Goal: Task Accomplishment & Management: Complete application form

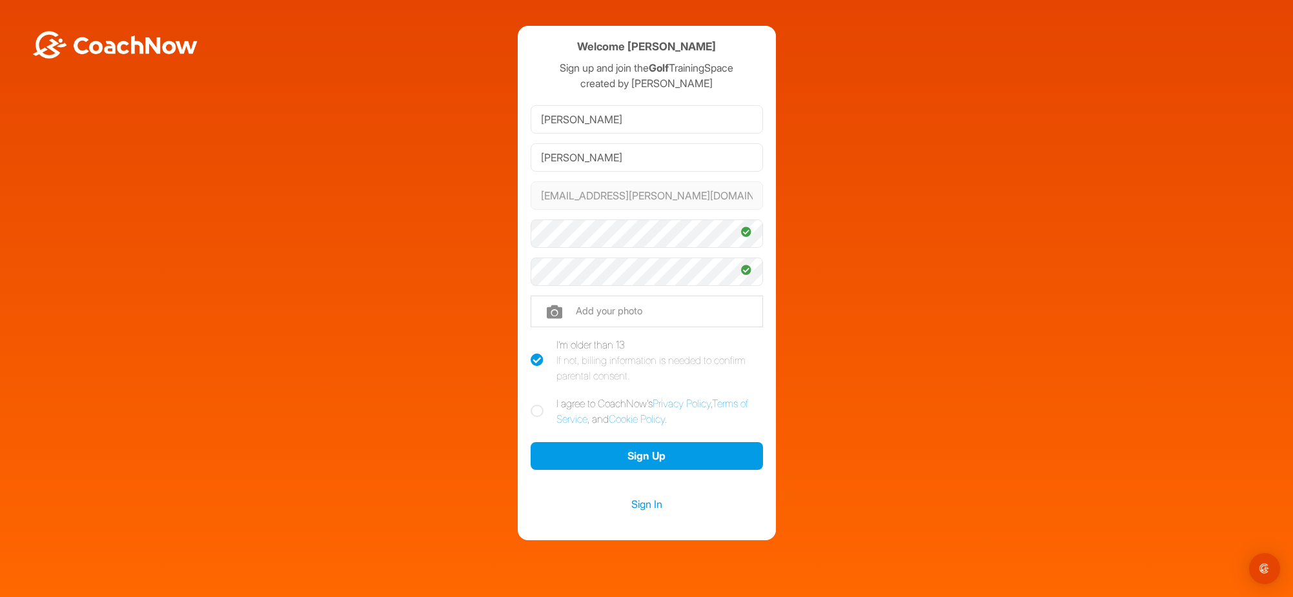
click at [538, 402] on label "I agree to CoachNow's Privacy Policy , Terms of Service , and Cookie Policy ." at bounding box center [646, 411] width 232 height 31
click at [538, 402] on input "I agree to CoachNow's Privacy Policy , Terms of Service , and Cookie Policy ." at bounding box center [534, 400] width 8 height 8
checkbox input "true"
click at [658, 464] on button "Sign Up" at bounding box center [646, 456] width 232 height 28
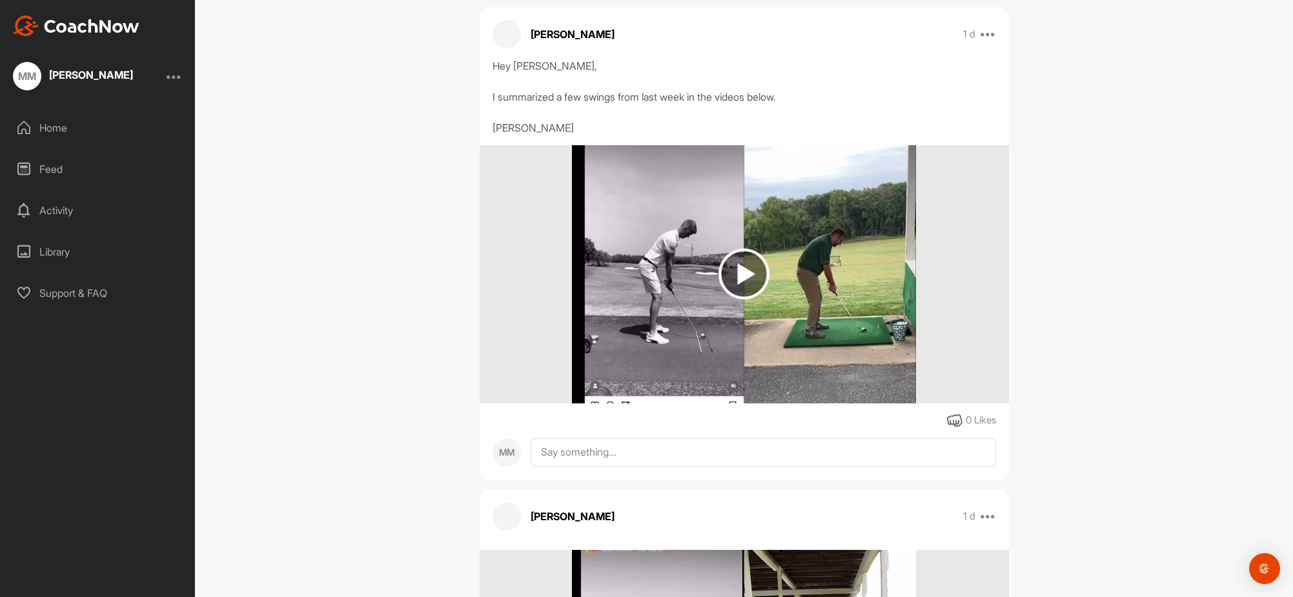
scroll to position [224, 0]
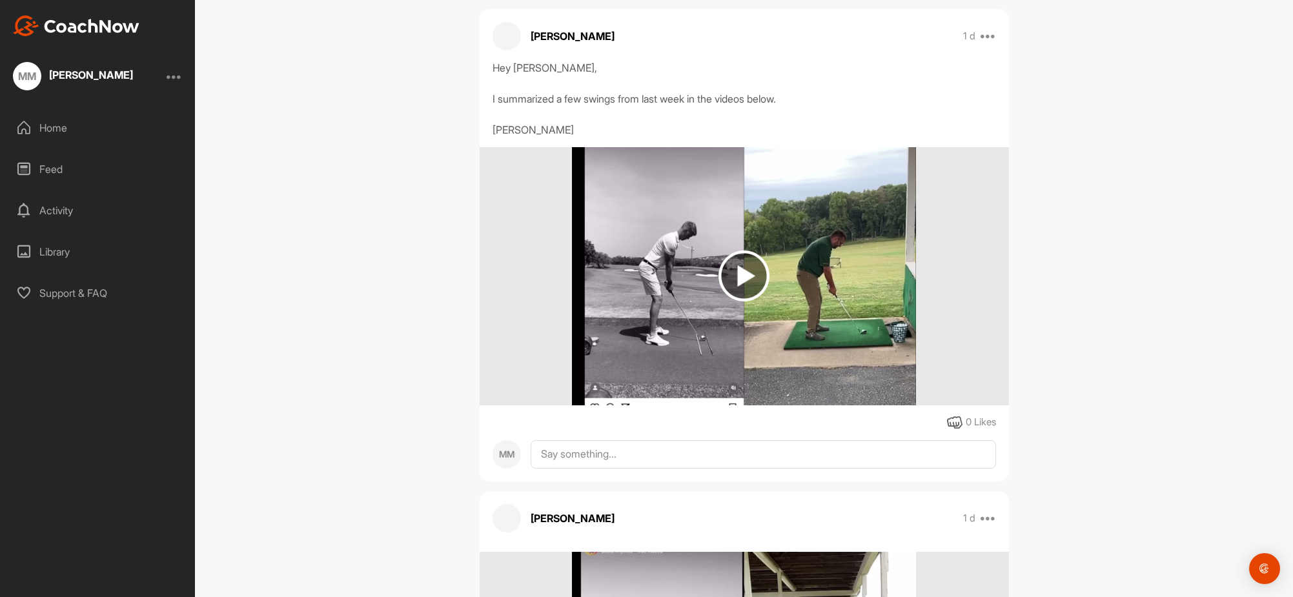
click at [752, 297] on img at bounding box center [743, 275] width 51 height 51
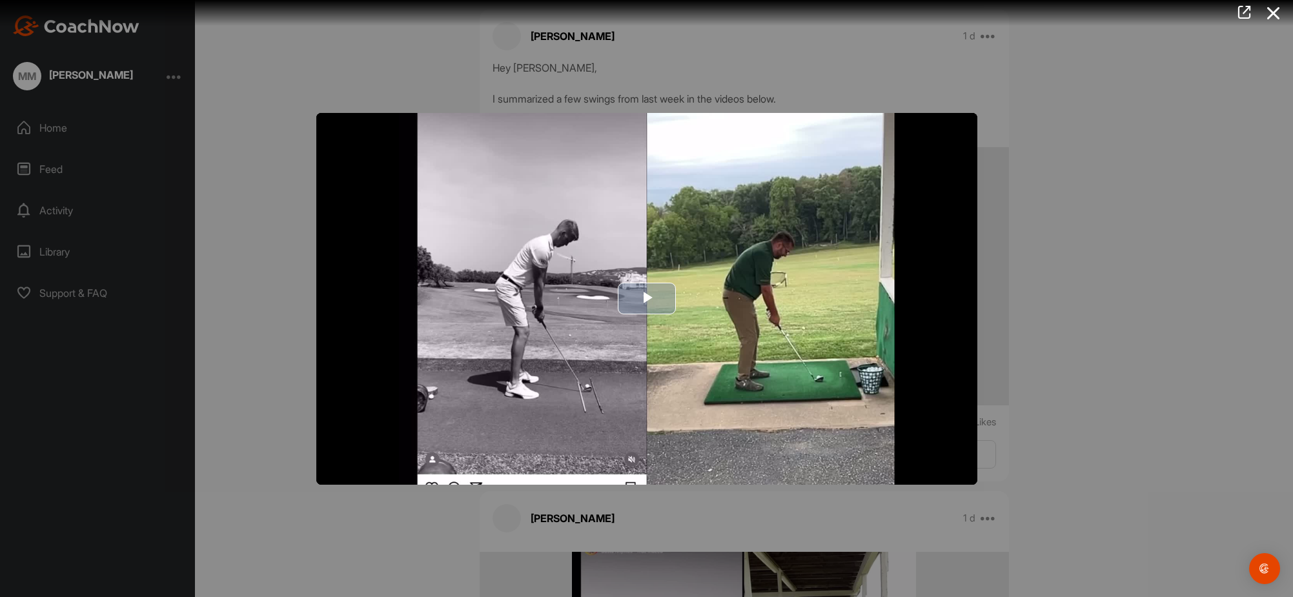
click at [647, 299] on span "Video Player" at bounding box center [647, 299] width 0 height 0
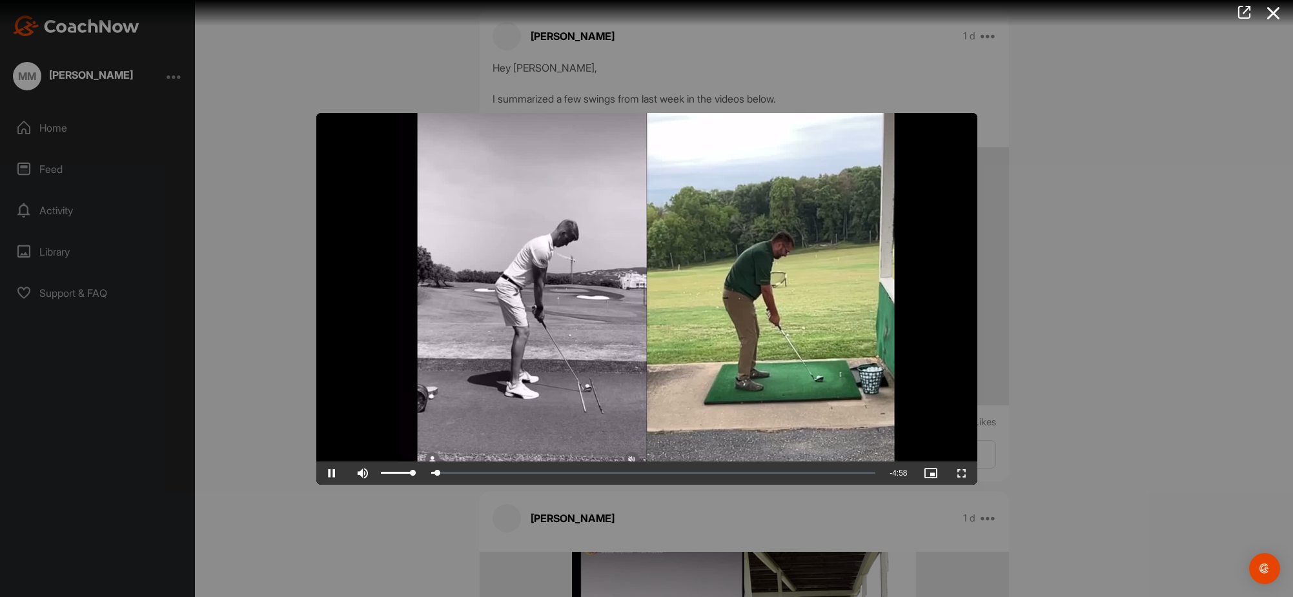
click at [361, 473] on span "Video Player" at bounding box center [362, 473] width 31 height 0
drag, startPoint x: 411, startPoint y: 476, endPoint x: 394, endPoint y: 477, distance: 16.8
click at [394, 474] on div "Volume Level" at bounding box center [388, 473] width 14 height 3
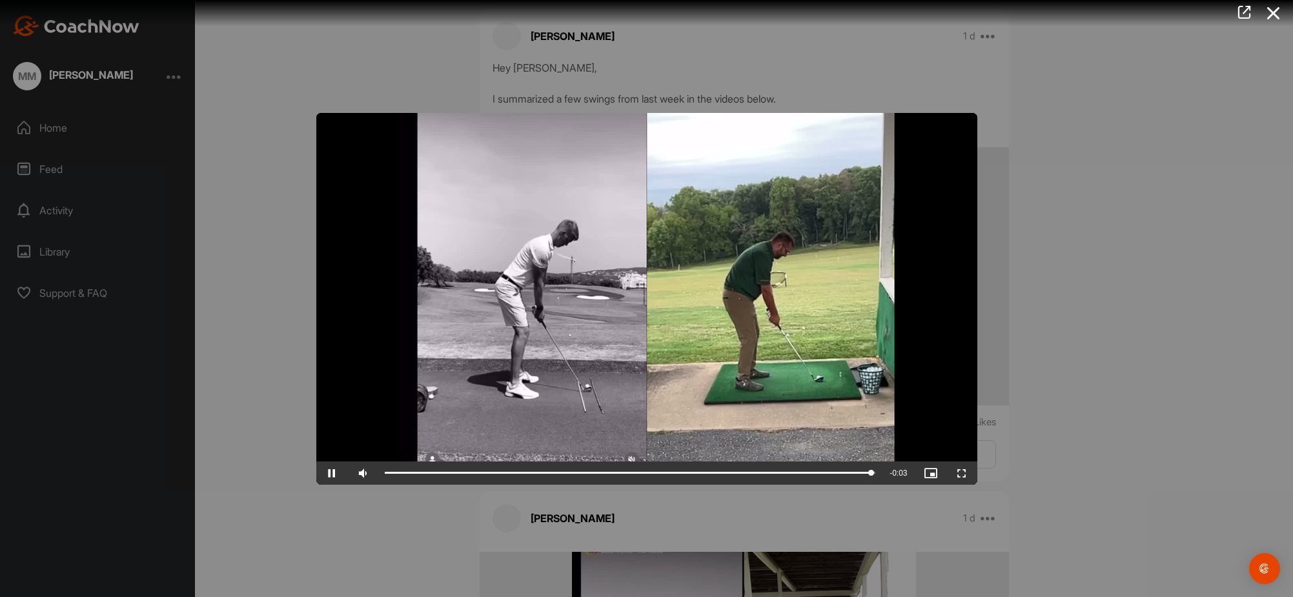
click at [249, 394] on div at bounding box center [646, 298] width 1293 height 597
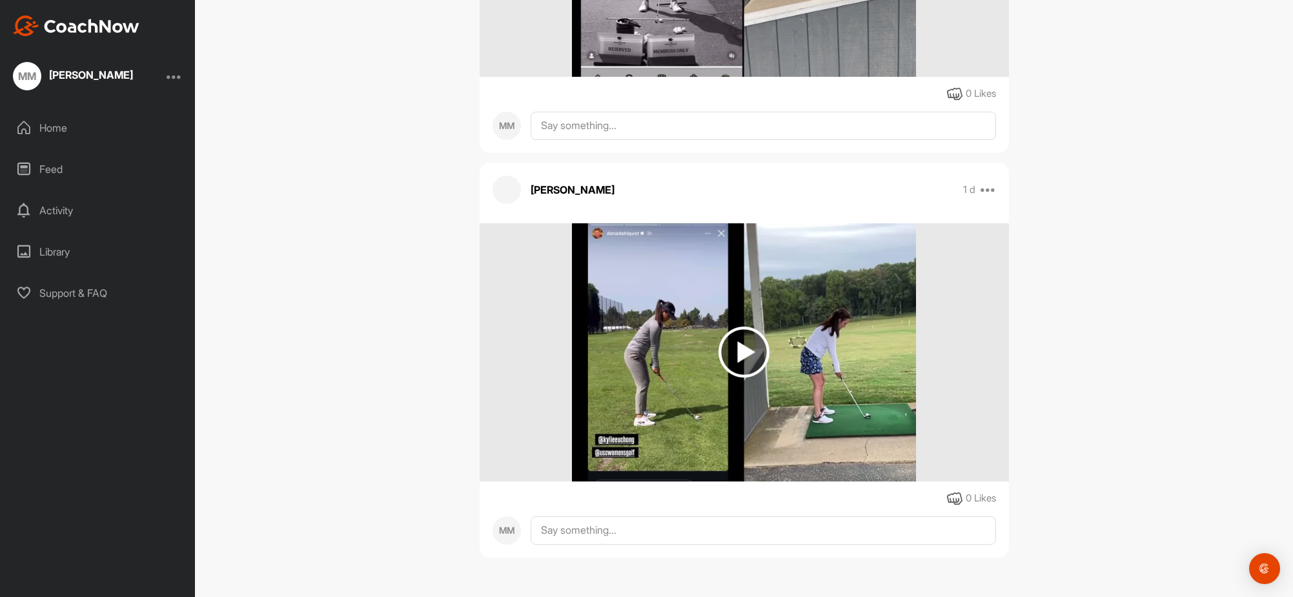
scroll to position [973, 0]
click at [989, 192] on icon at bounding box center [987, 189] width 15 height 15
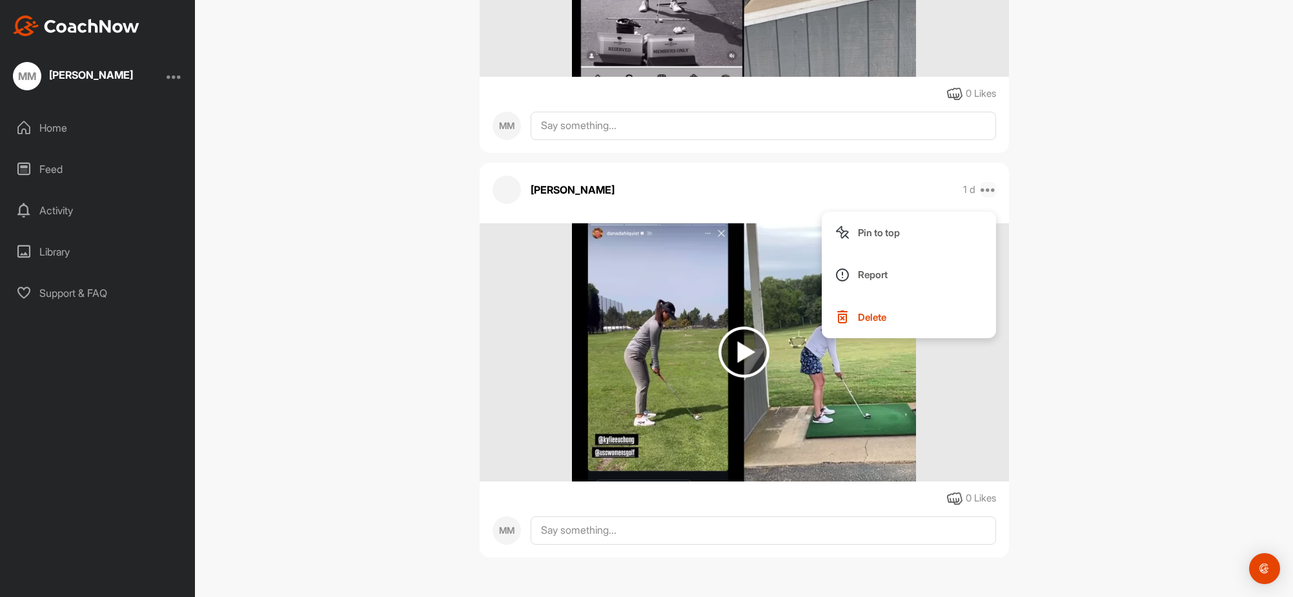
click at [989, 192] on icon at bounding box center [987, 189] width 15 height 15
